Goal: Information Seeking & Learning: Learn about a topic

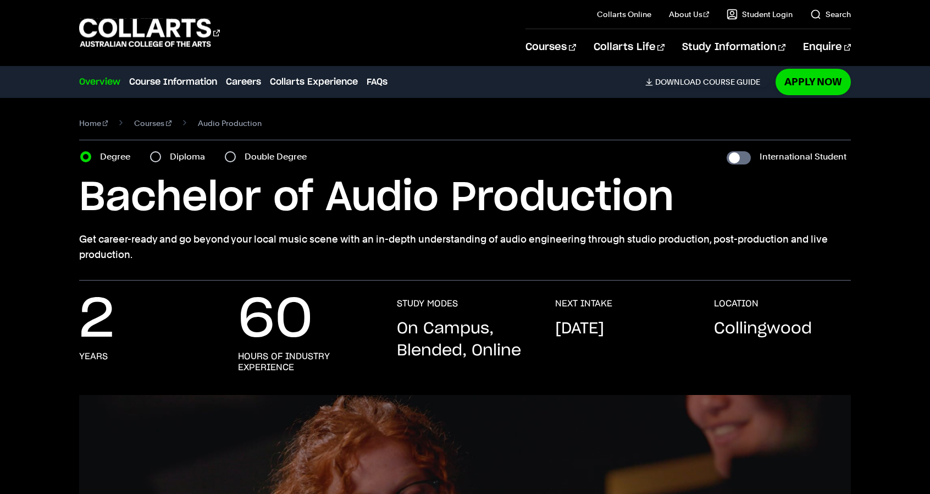
click at [178, 155] on label "Diploma" at bounding box center [191, 156] width 42 height 15
click at [161, 155] on input "Diploma" at bounding box center [155, 156] width 11 height 11
radio input "true"
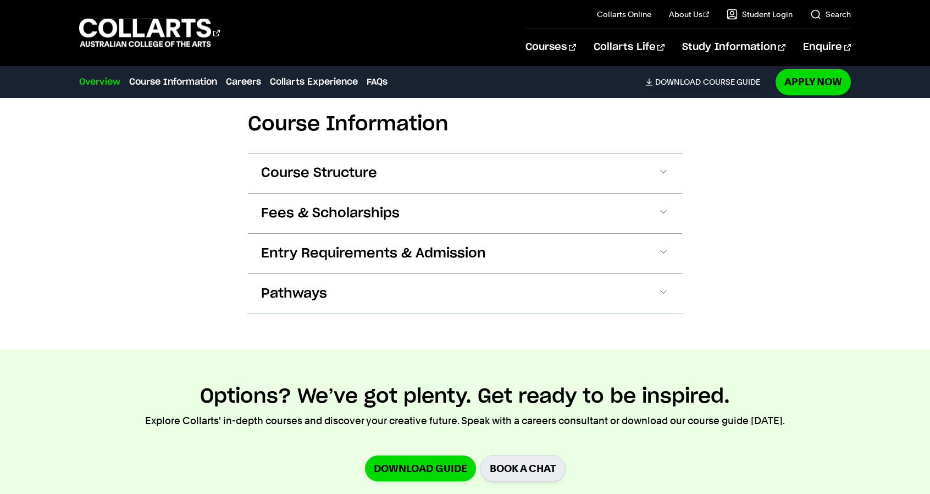
scroll to position [1130, 0]
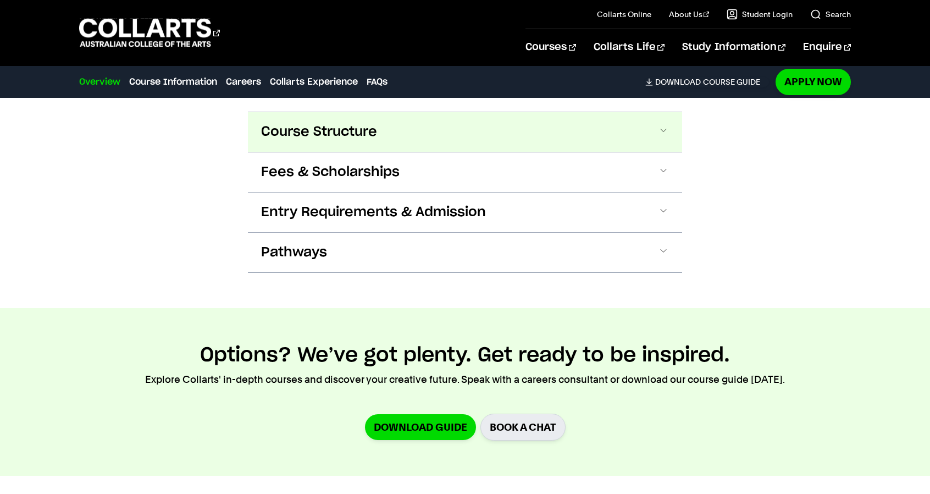
click at [0, 0] on button "Course Structure" at bounding box center [0, 0] width 0 height 0
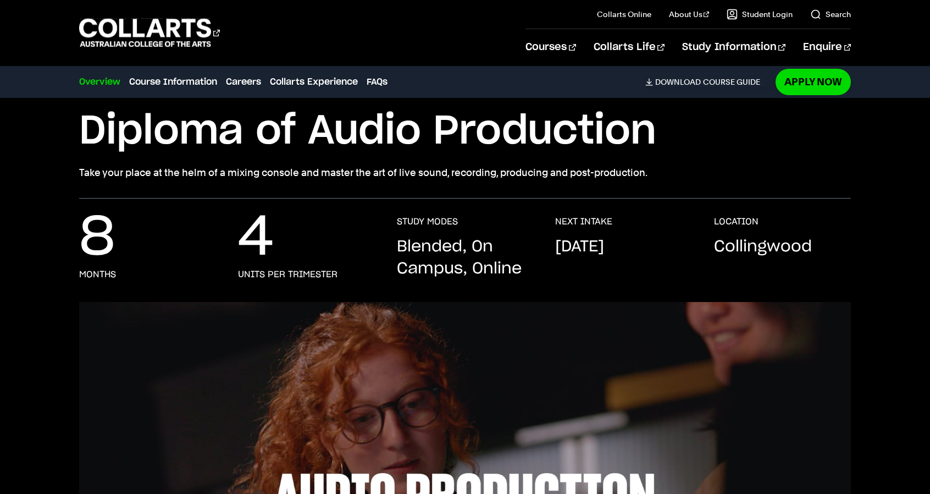
scroll to position [0, 0]
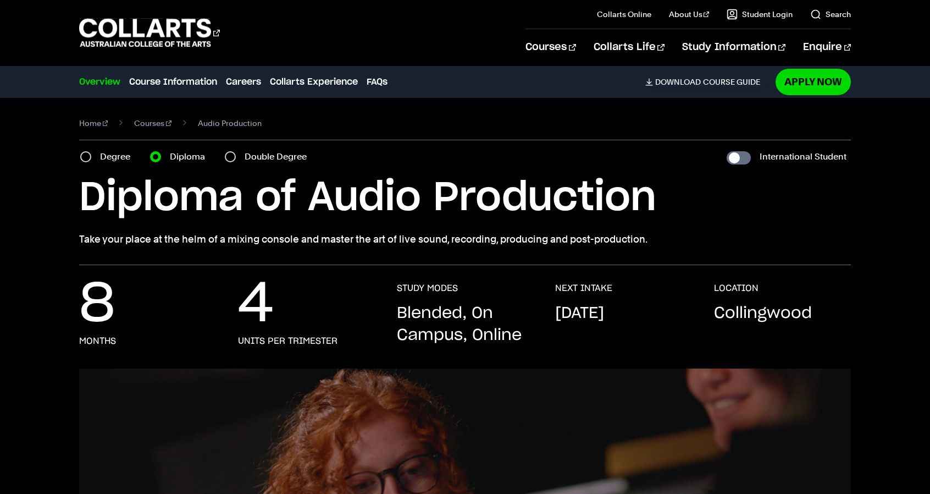
click at [111, 155] on label "Degree" at bounding box center [118, 156] width 37 height 15
click at [91, 155] on input "Degree" at bounding box center [85, 156] width 11 height 11
radio input "true"
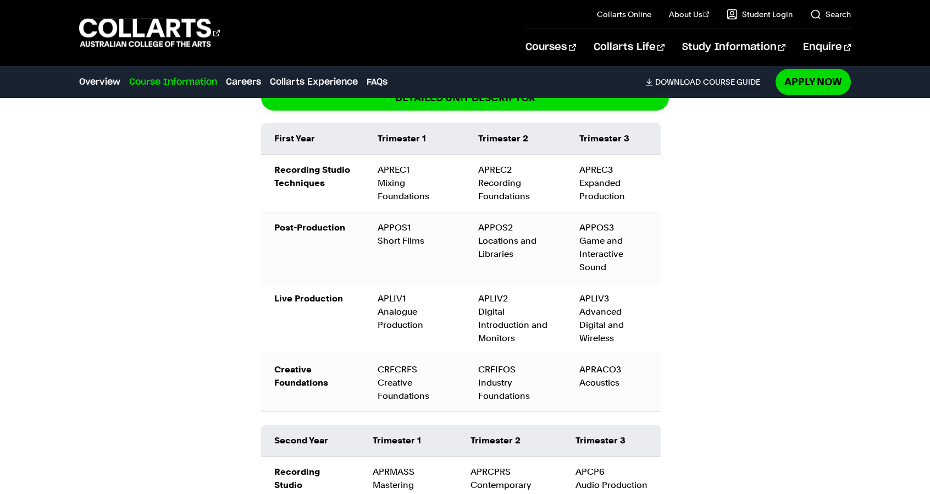
scroll to position [1290, 0]
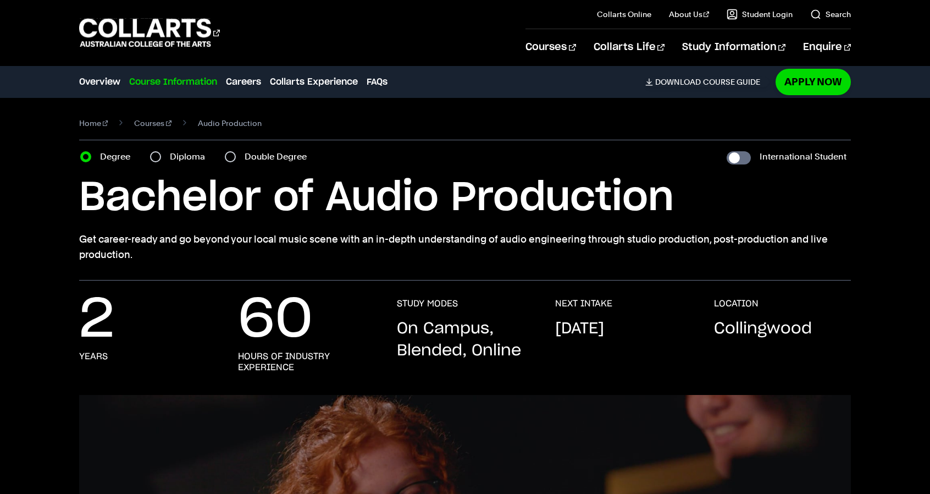
click at [166, 157] on div "Diploma" at bounding box center [181, 156] width 62 height 15
click at [161, 155] on div "Diploma" at bounding box center [181, 156] width 62 height 15
click at [157, 156] on input "Diploma" at bounding box center [155, 156] width 11 height 11
radio input "true"
